Goal: Task Accomplishment & Management: Use online tool/utility

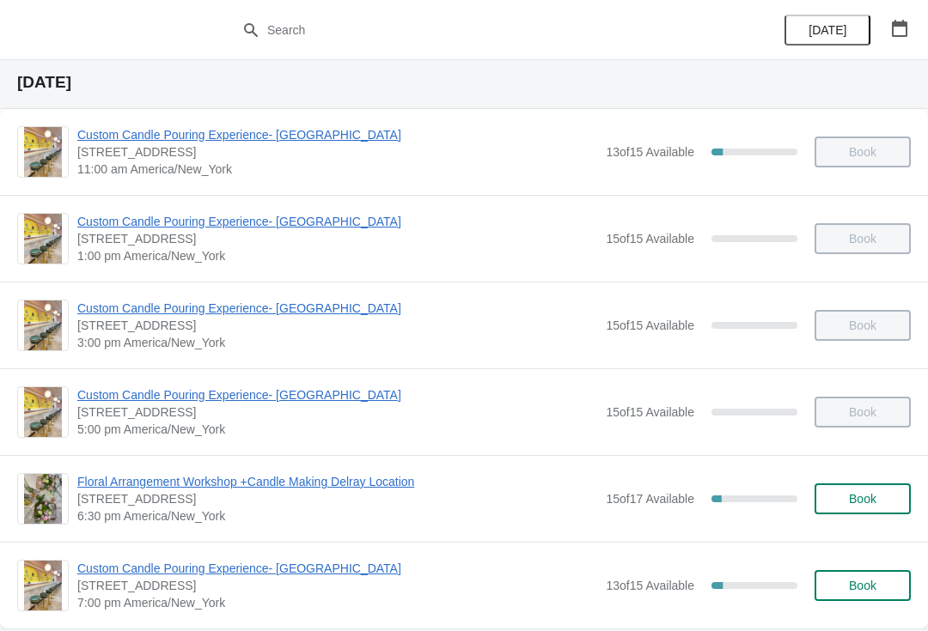
scroll to position [93, 0]
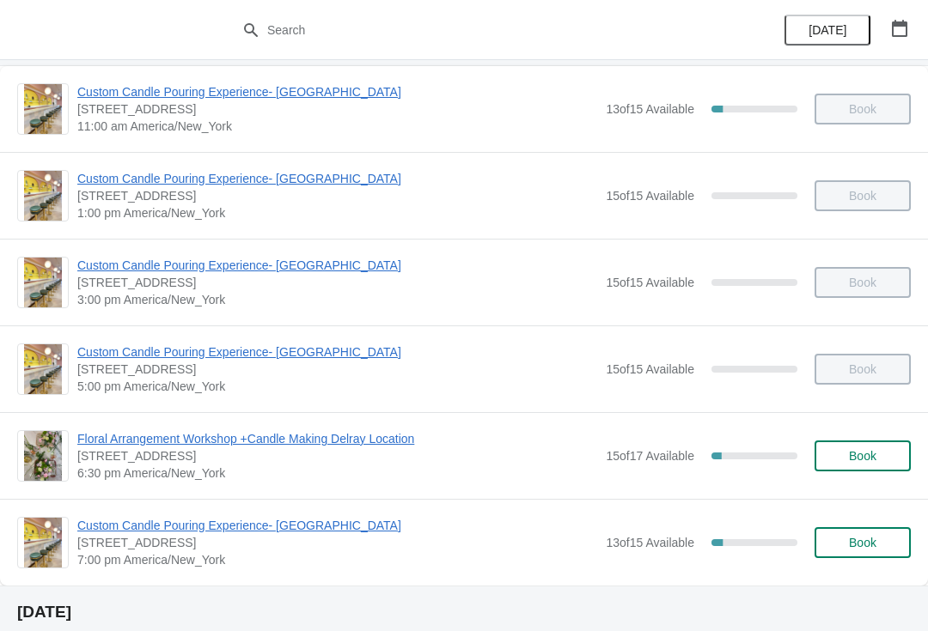
click at [140, 443] on span "Floral Arrangement Workshop +Candle Making Delray Location" at bounding box center [337, 438] width 520 height 17
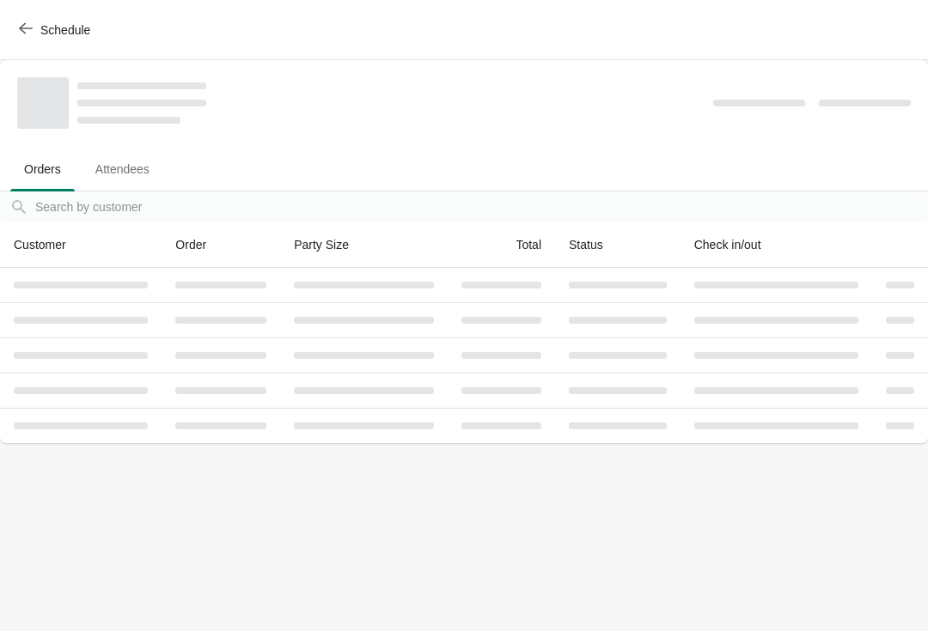
scroll to position [0, 0]
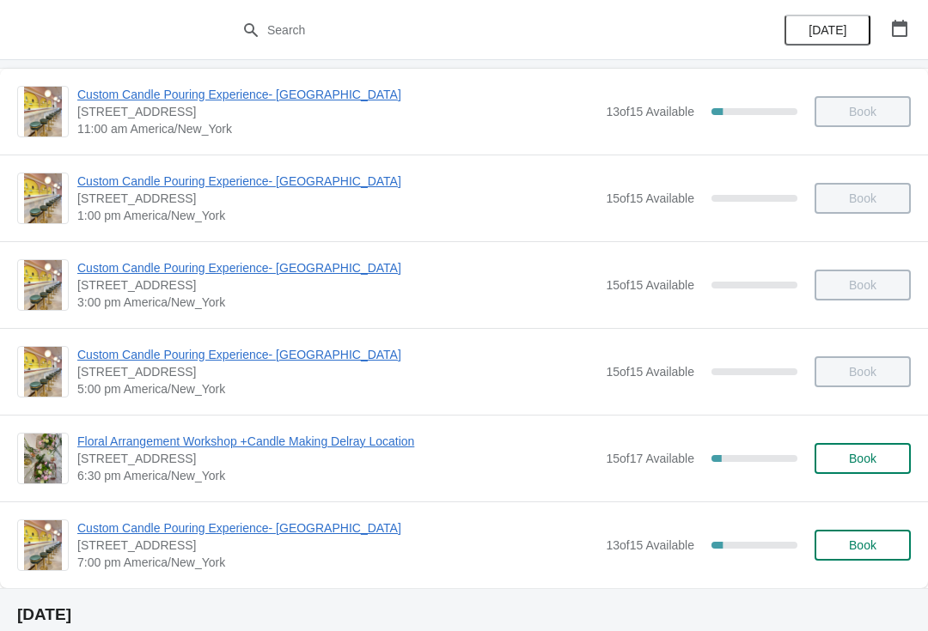
scroll to position [94, 0]
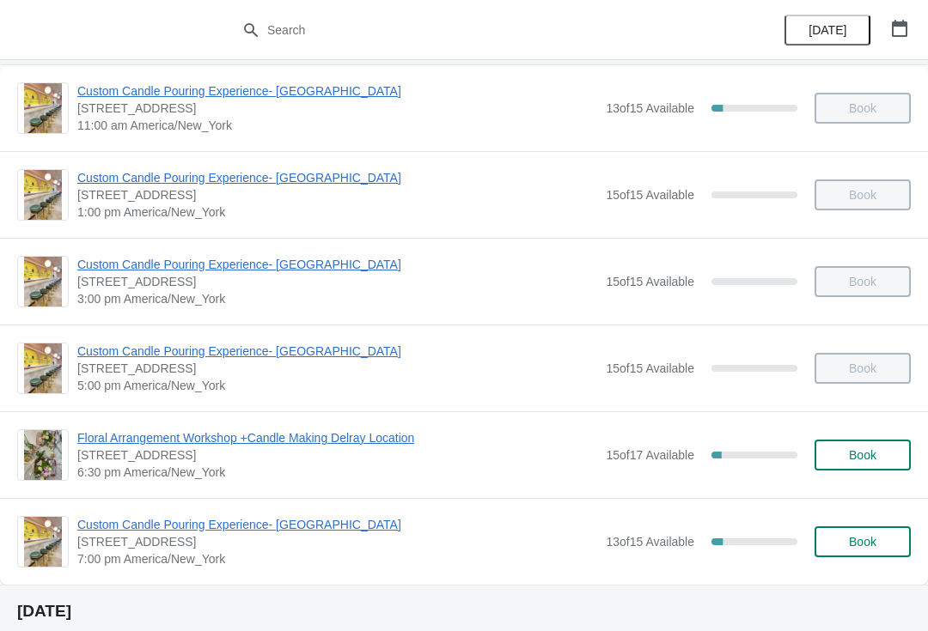
click at [162, 528] on span "Custom Candle Pouring Experience- [GEOGRAPHIC_DATA]" at bounding box center [337, 524] width 520 height 17
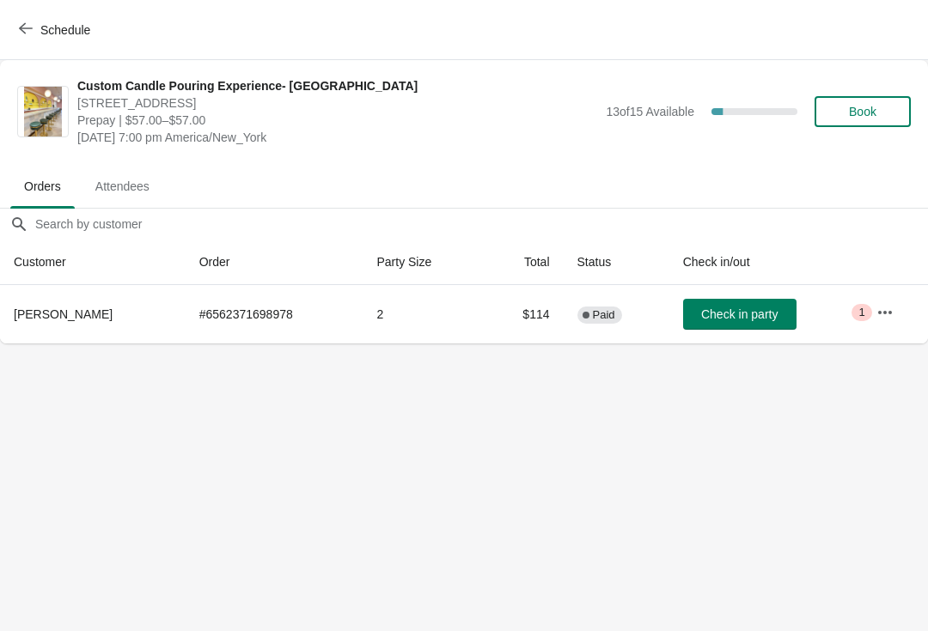
click at [875, 125] on button "Book" at bounding box center [862, 111] width 96 height 31
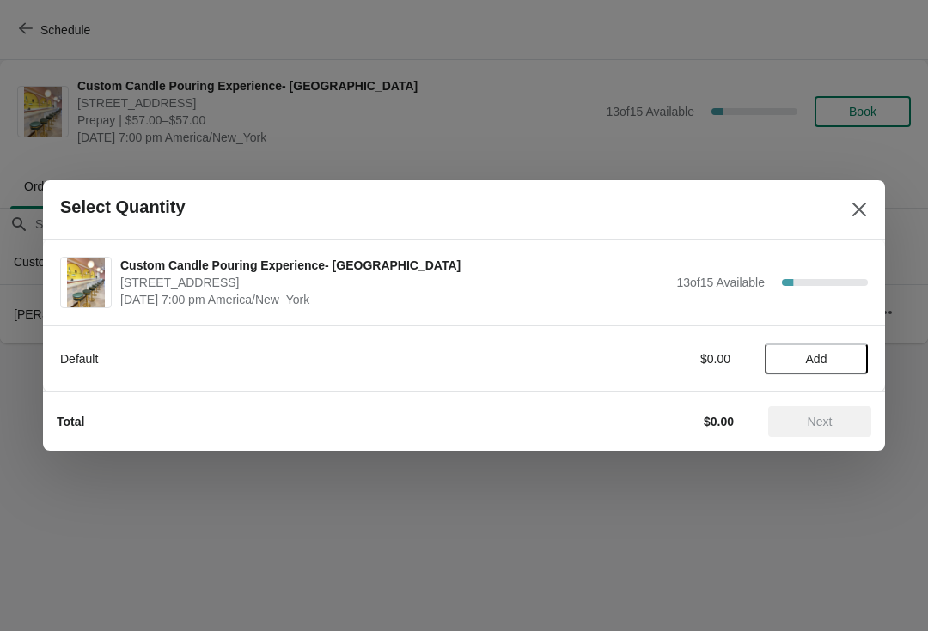
click at [812, 352] on span "Add" at bounding box center [816, 359] width 21 height 14
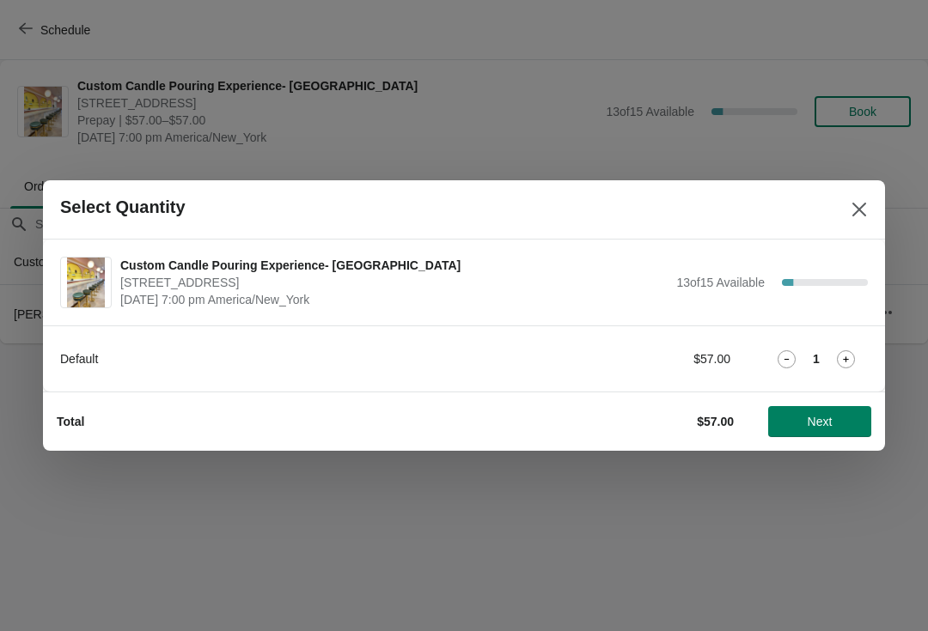
click at [838, 355] on icon at bounding box center [846, 359] width 18 height 18
click at [815, 430] on button "Next" at bounding box center [819, 421] width 103 height 31
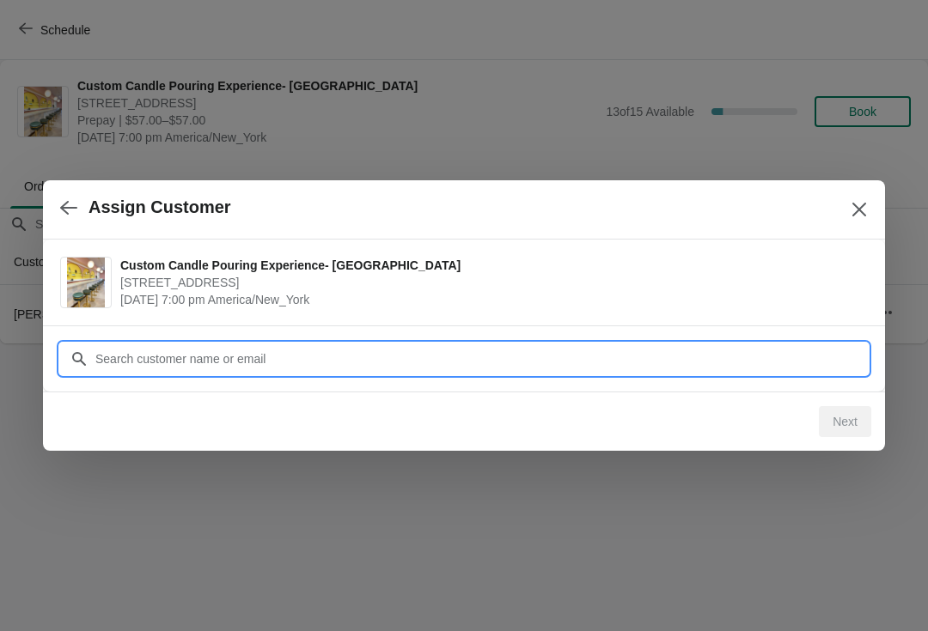
click at [771, 367] on input "Customer" at bounding box center [480, 359] width 773 height 31
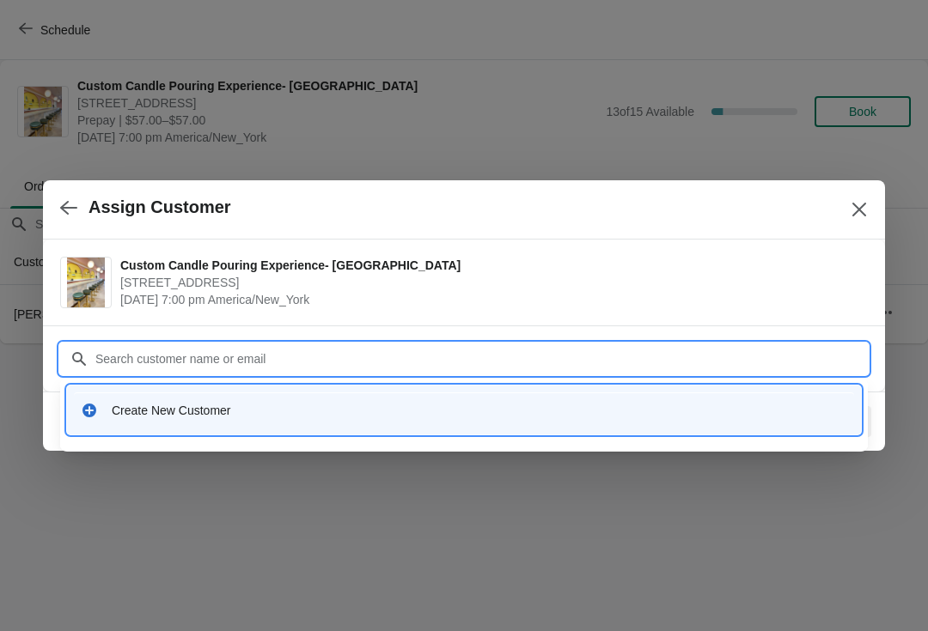
type input "M"
type input "Hirchlynn prophile"
click at [122, 410] on div "Create New Customer" at bounding box center [479, 410] width 735 height 17
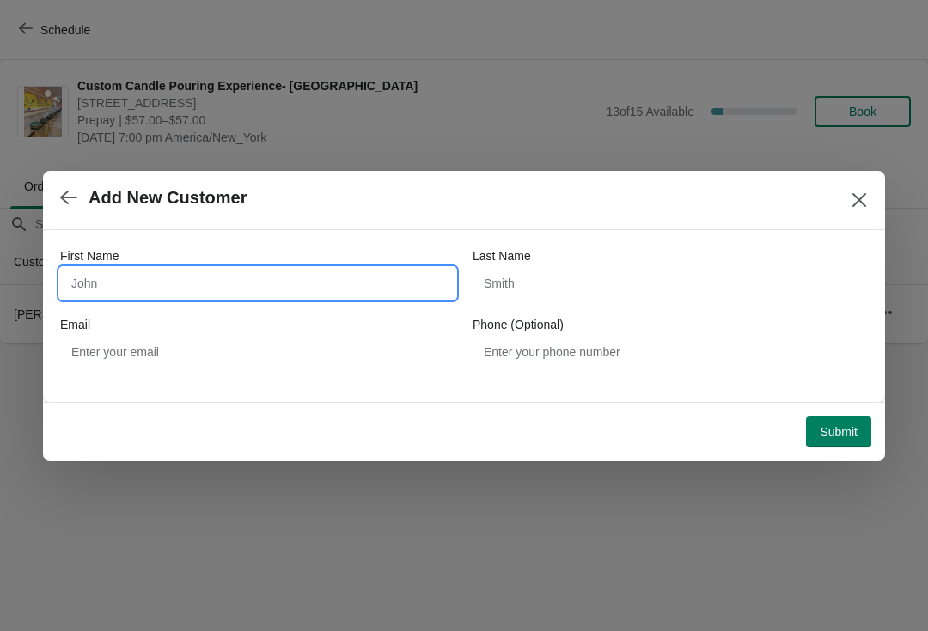
click at [109, 280] on input "First Name" at bounding box center [257, 283] width 395 height 31
type input "Hirchlynn"
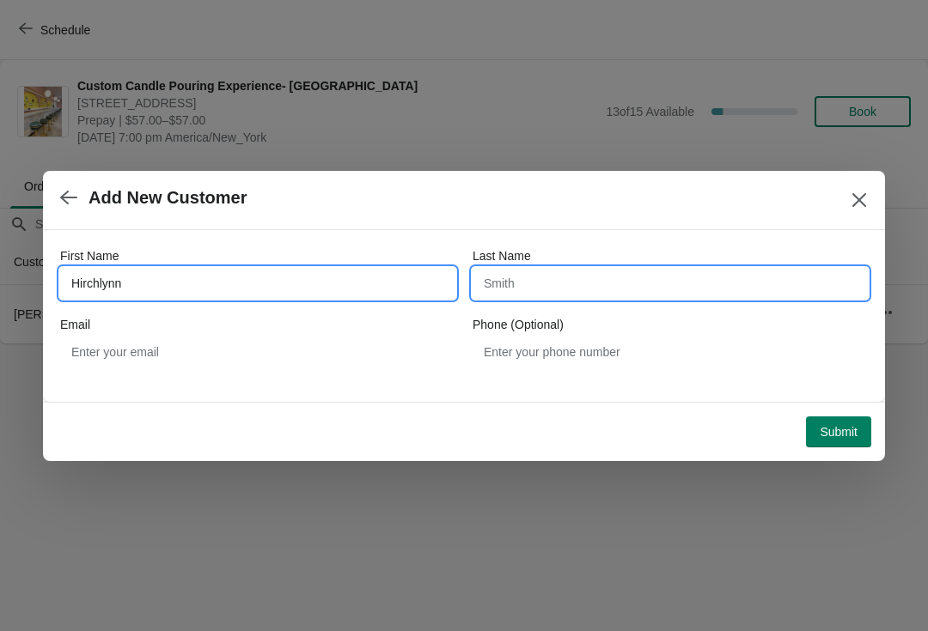
click at [666, 291] on input "Last Name" at bounding box center [669, 283] width 395 height 31
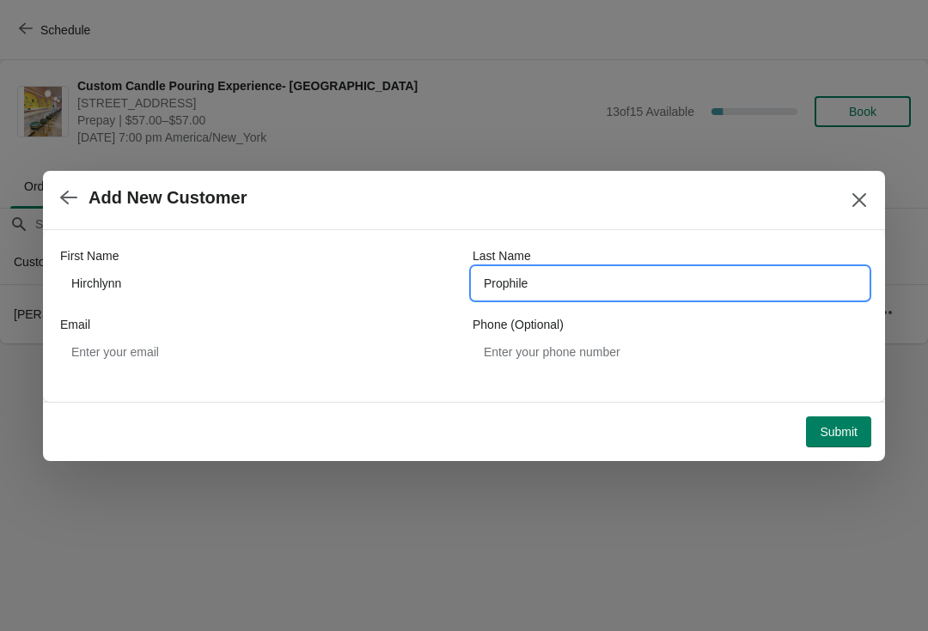
type input "Prophile"
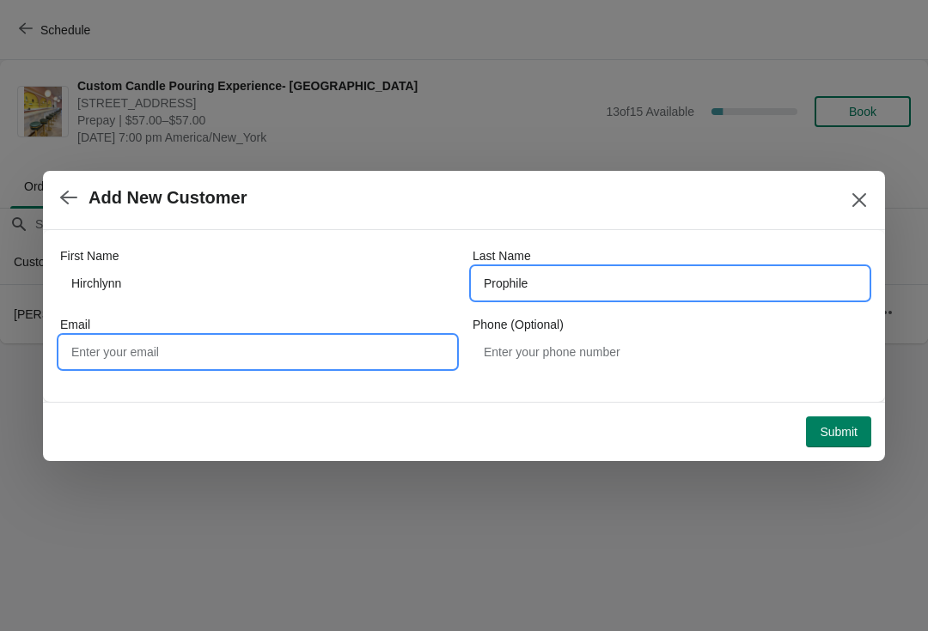
click at [117, 362] on input "Email" at bounding box center [257, 352] width 395 height 31
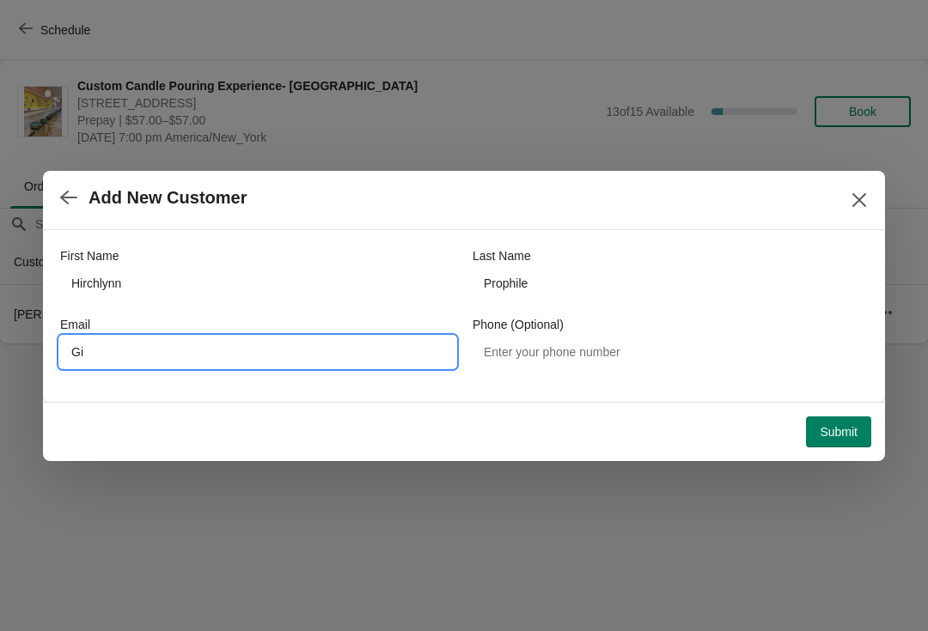
type input "G"
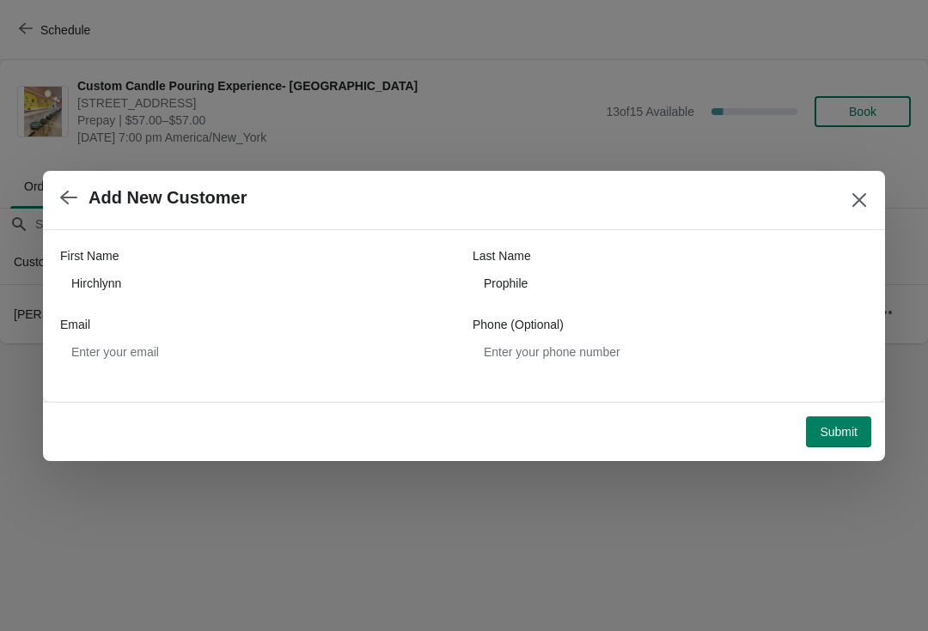
click at [853, 426] on span "Submit" at bounding box center [839, 432] width 38 height 14
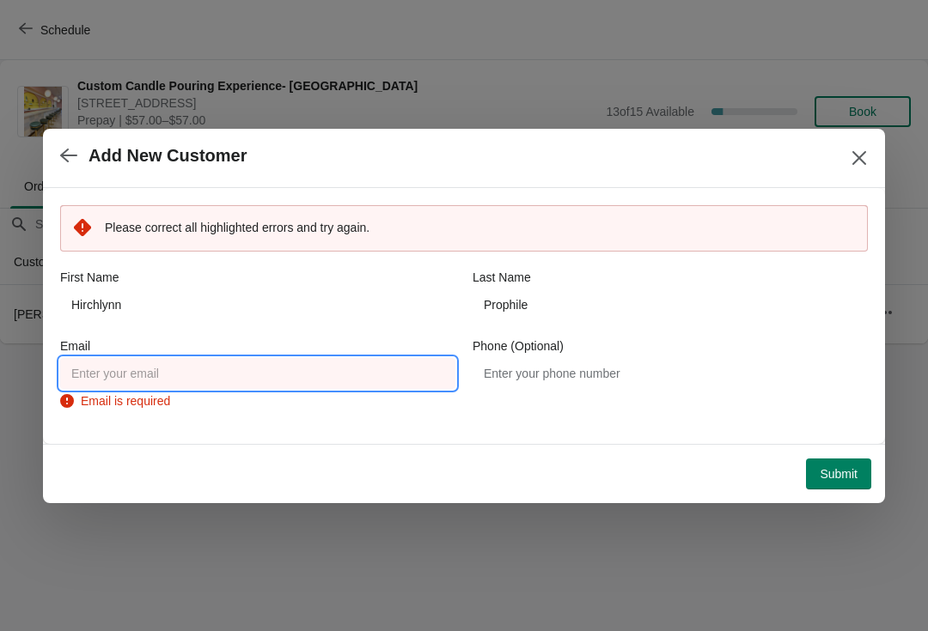
click at [168, 384] on input "Email" at bounding box center [257, 373] width 395 height 31
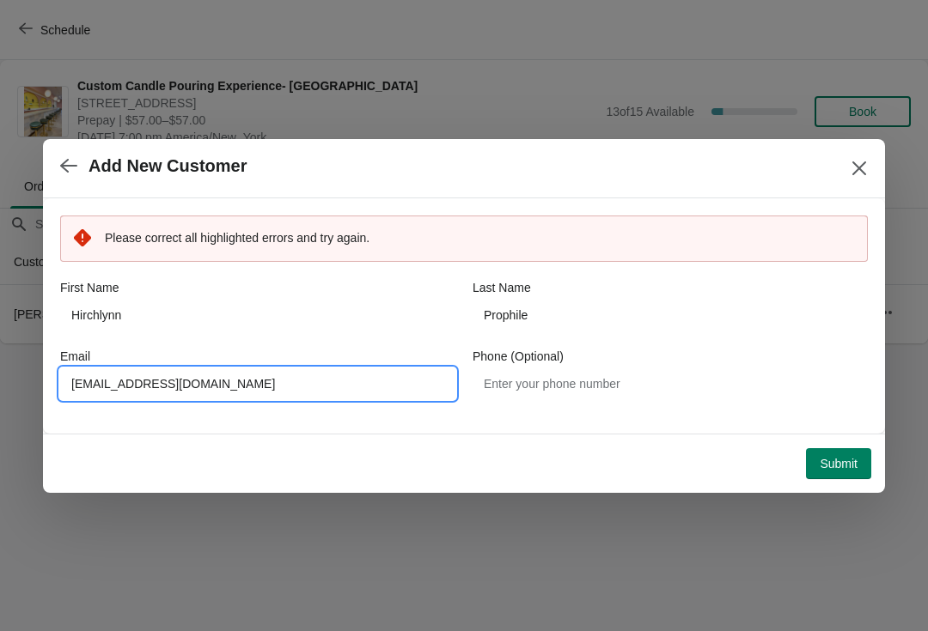
type input "Hirchlynn@gmail.com"
click at [855, 473] on button "Submit" at bounding box center [838, 463] width 65 height 31
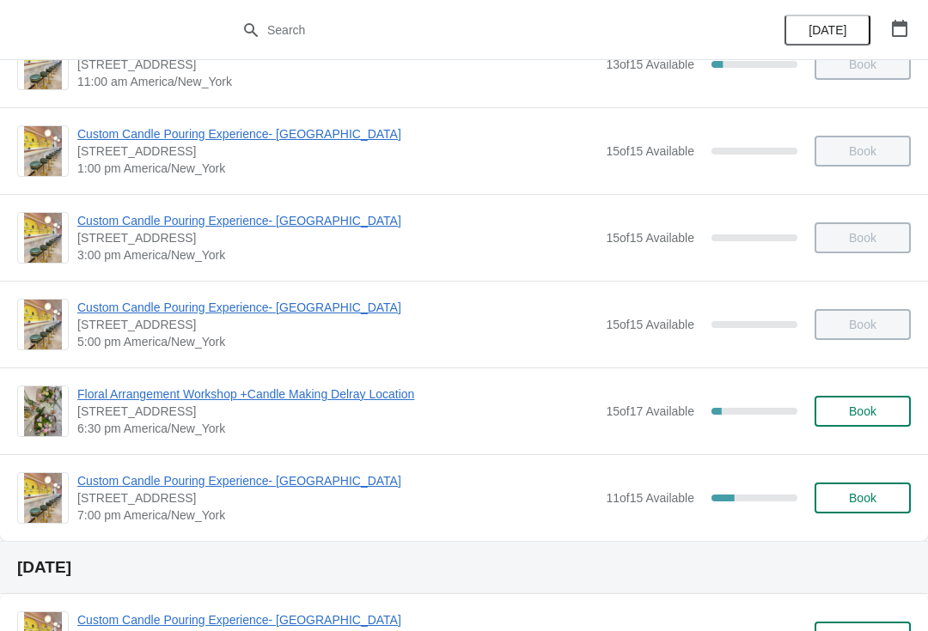
scroll to position [146, 0]
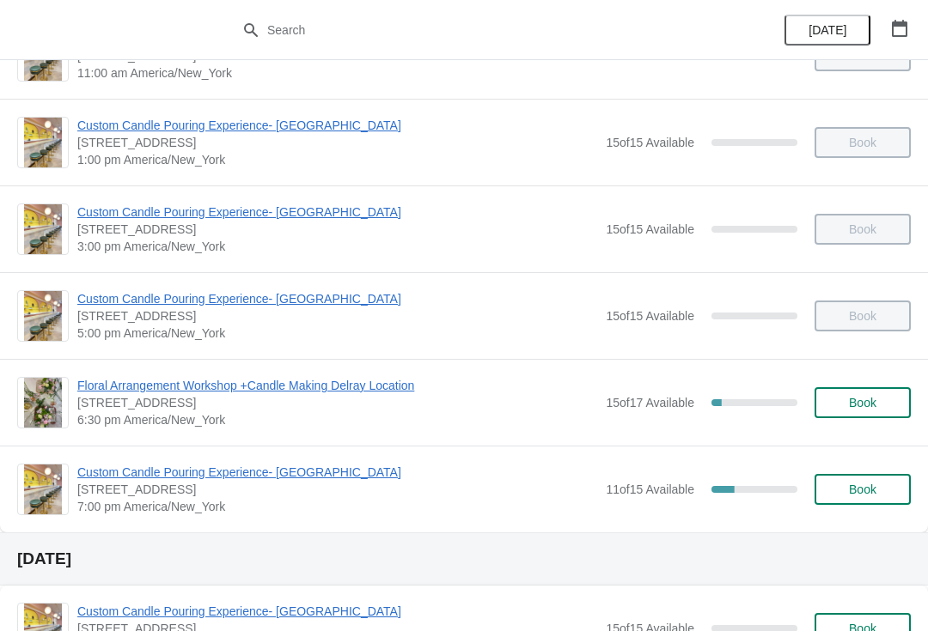
click at [131, 479] on span "Custom Candle Pouring Experience- [GEOGRAPHIC_DATA]" at bounding box center [337, 472] width 520 height 17
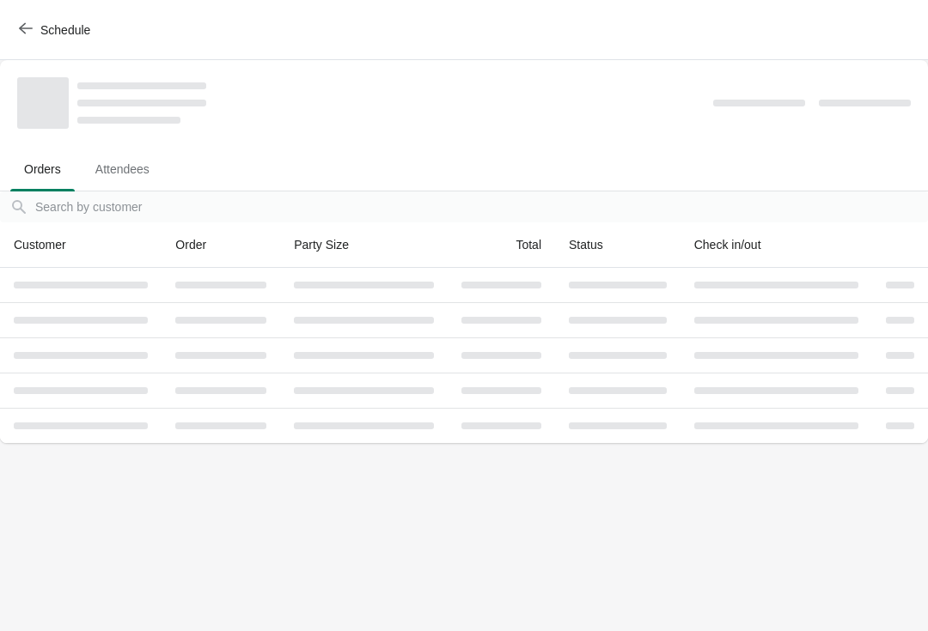
scroll to position [0, 0]
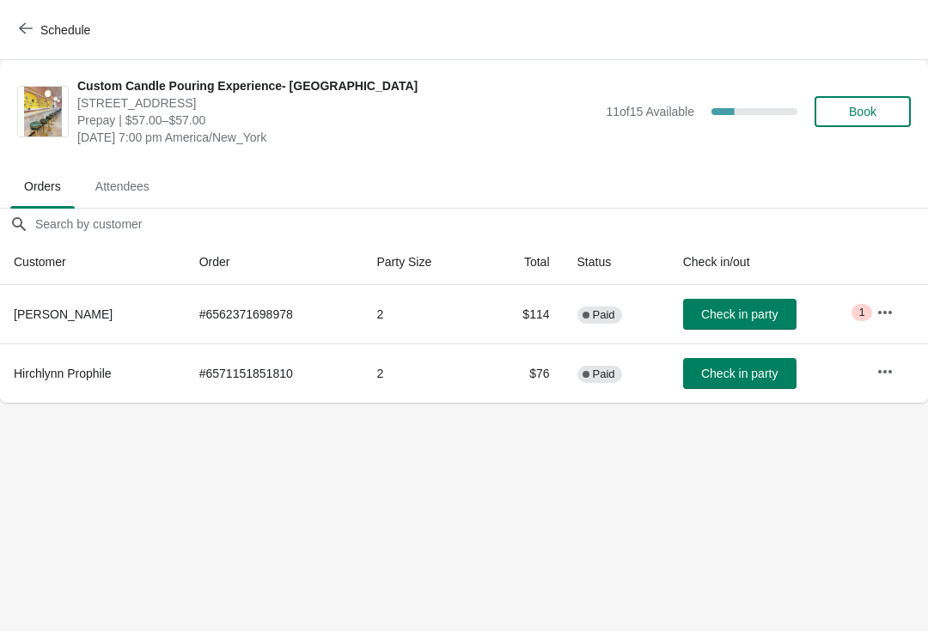
click at [735, 319] on span "Check in party" at bounding box center [739, 315] width 76 height 14
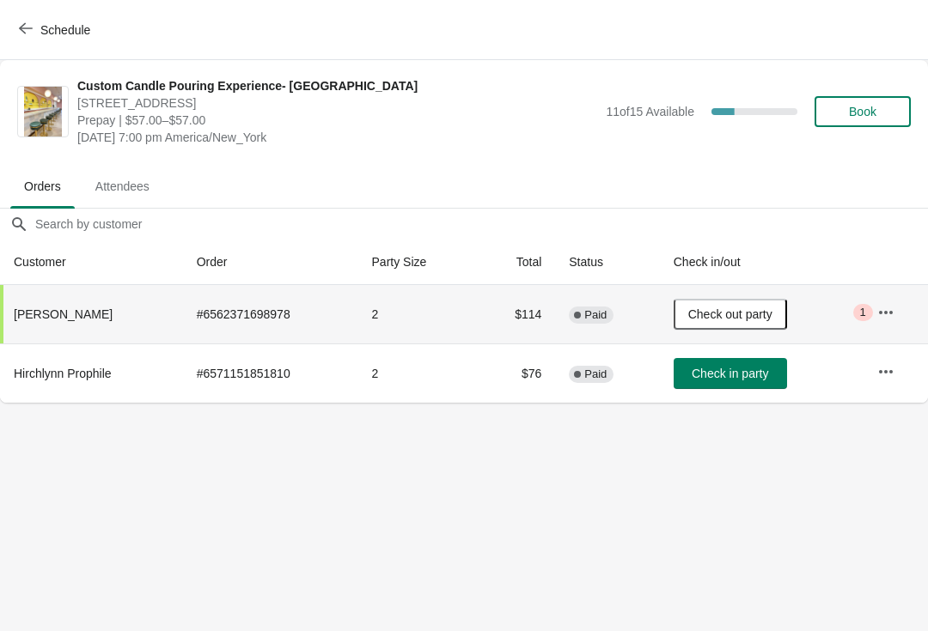
click at [742, 383] on button "Check in party" at bounding box center [729, 373] width 113 height 31
